Goal: Task Accomplishment & Management: Use online tool/utility

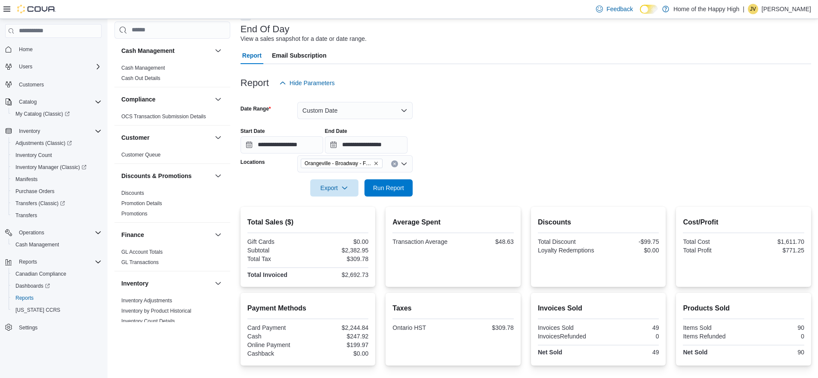
scroll to position [504, 0]
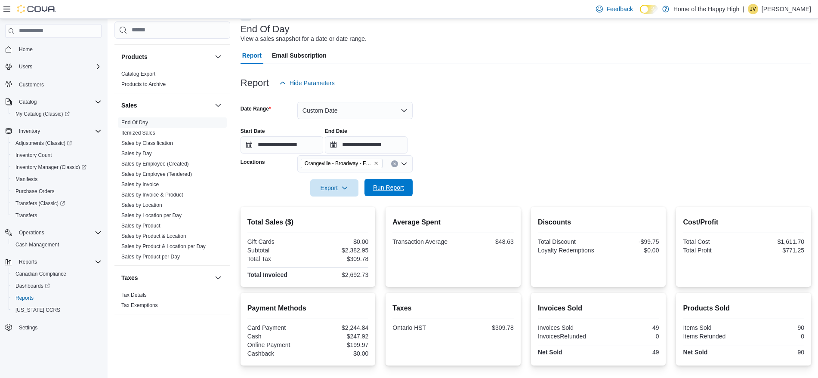
click at [375, 186] on span "Run Report" at bounding box center [388, 187] width 31 height 9
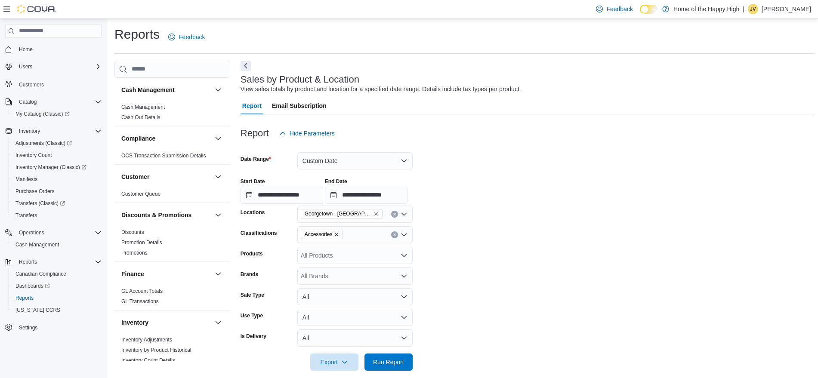
scroll to position [123, 0]
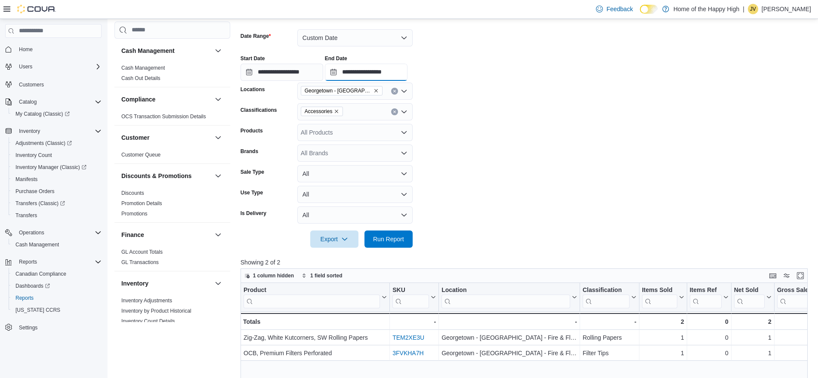
click at [391, 76] on input "**********" at bounding box center [366, 72] width 83 height 17
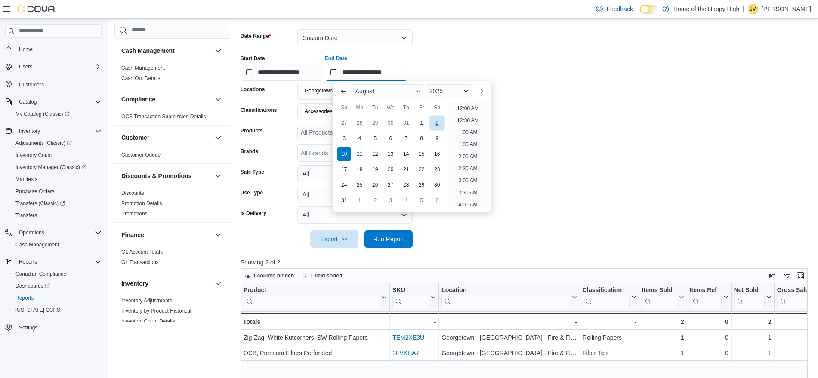
scroll to position [412, 0]
click at [471, 152] on li "7:00 PM" at bounding box center [468, 154] width 26 height 10
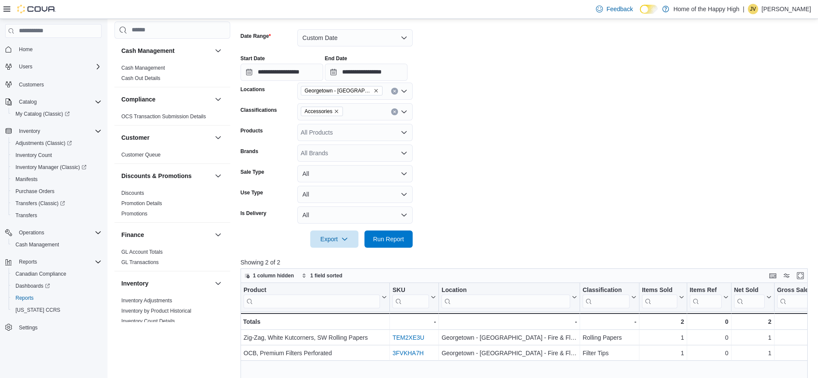
click at [395, 230] on div at bounding box center [527, 227] width 573 height 7
click at [395, 243] on span "Run Report" at bounding box center [389, 238] width 38 height 17
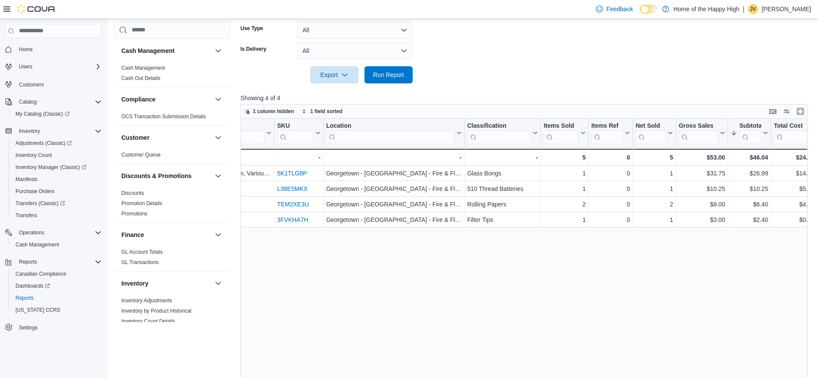
scroll to position [166, 0]
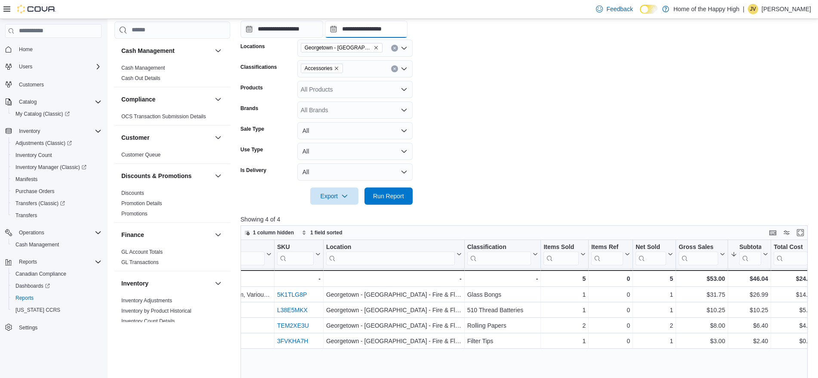
click at [404, 34] on input "**********" at bounding box center [366, 29] width 83 height 17
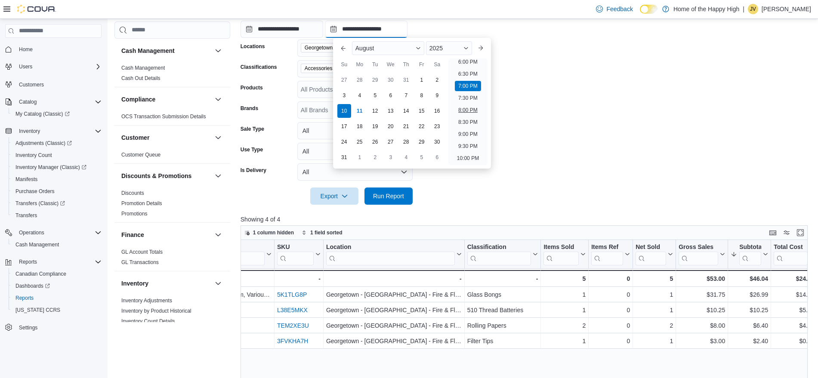
scroll to position [434, 0]
click at [473, 65] on li "6:00 PM" at bounding box center [468, 65] width 26 height 10
type input "**********"
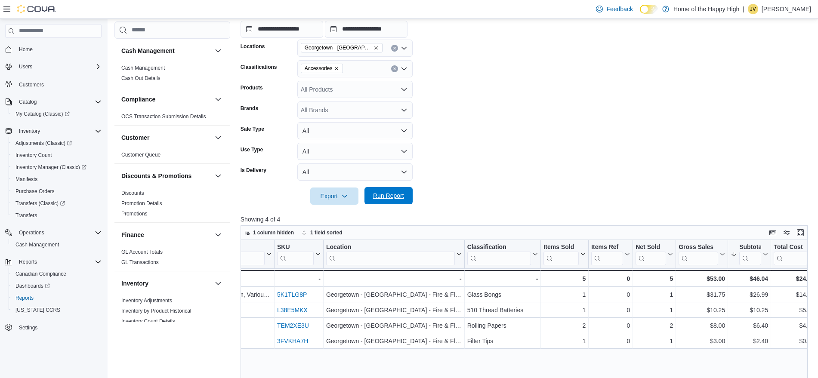
click at [391, 204] on span "Run Report" at bounding box center [389, 195] width 38 height 17
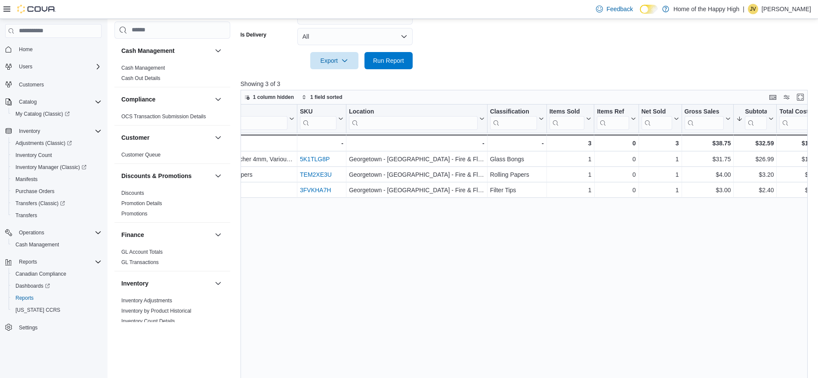
scroll to position [0, 110]
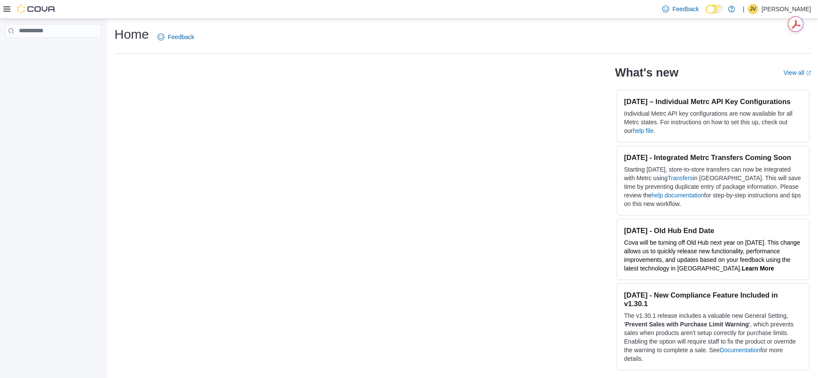
click at [375, 186] on div "What's new View all (opens in a new tab or window) July 28, 2025 – Individual M…" at bounding box center [462, 216] width 697 height 311
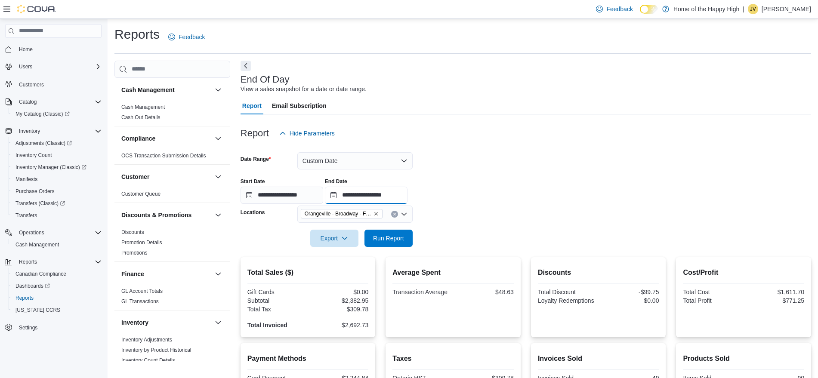
click at [408, 199] on input "**********" at bounding box center [366, 195] width 83 height 17
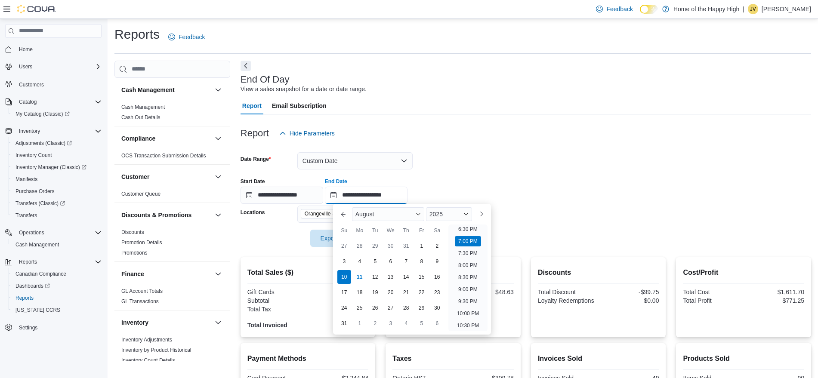
scroll to position [448, 0]
click at [482, 284] on ul "12:00 AM 12:30 AM 1:00 AM 1:30 AM 2:00 AM 2:30 AM 3:00 AM 3:30 AM 4:00 AM 4:30 …" at bounding box center [467, 278] width 39 height 107
click at [537, 253] on div at bounding box center [526, 252] width 571 height 10
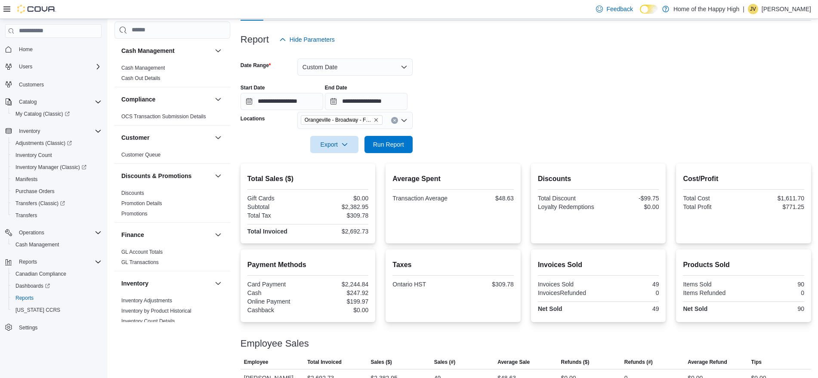
scroll to position [110, 0]
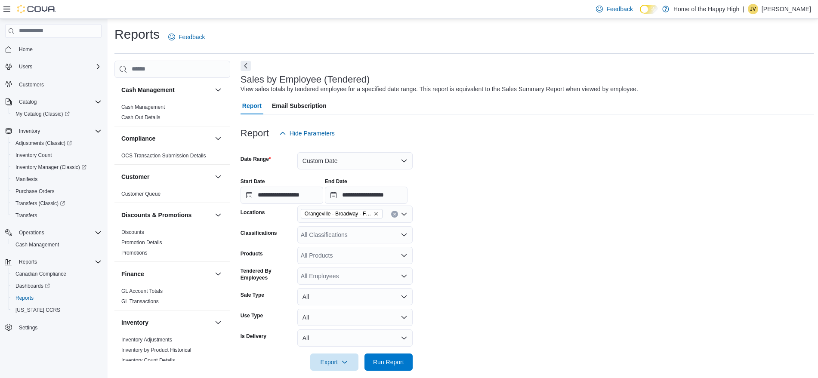
scroll to position [323, 0]
